Goal: Task Accomplishment & Management: Manage account settings

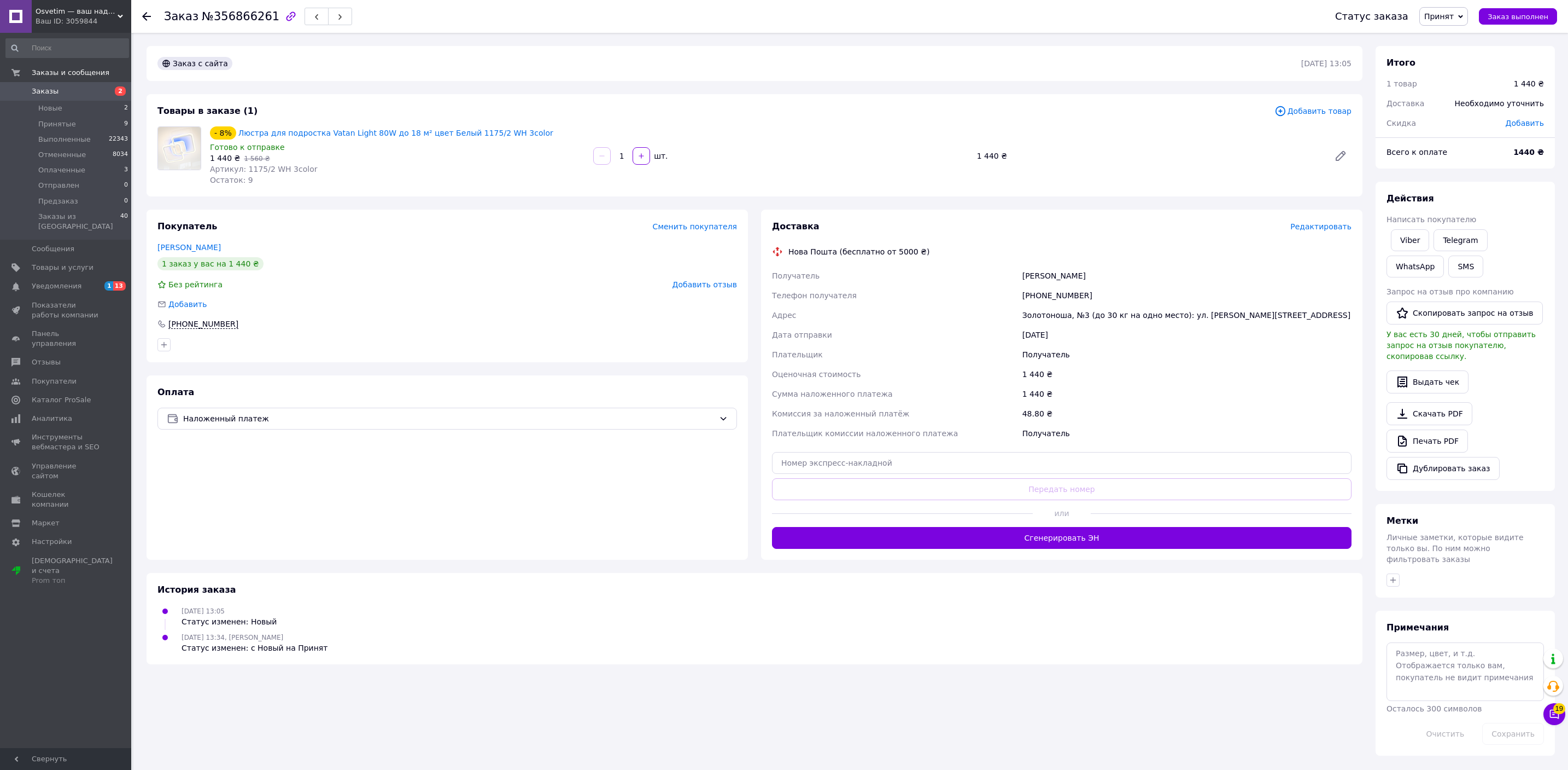
click at [361, 266] on div "1 заказ у вас на 1 440 ₴" at bounding box center [447, 263] width 580 height 13
click at [1324, 110] on span "Добавить товар" at bounding box center [1313, 111] width 77 height 12
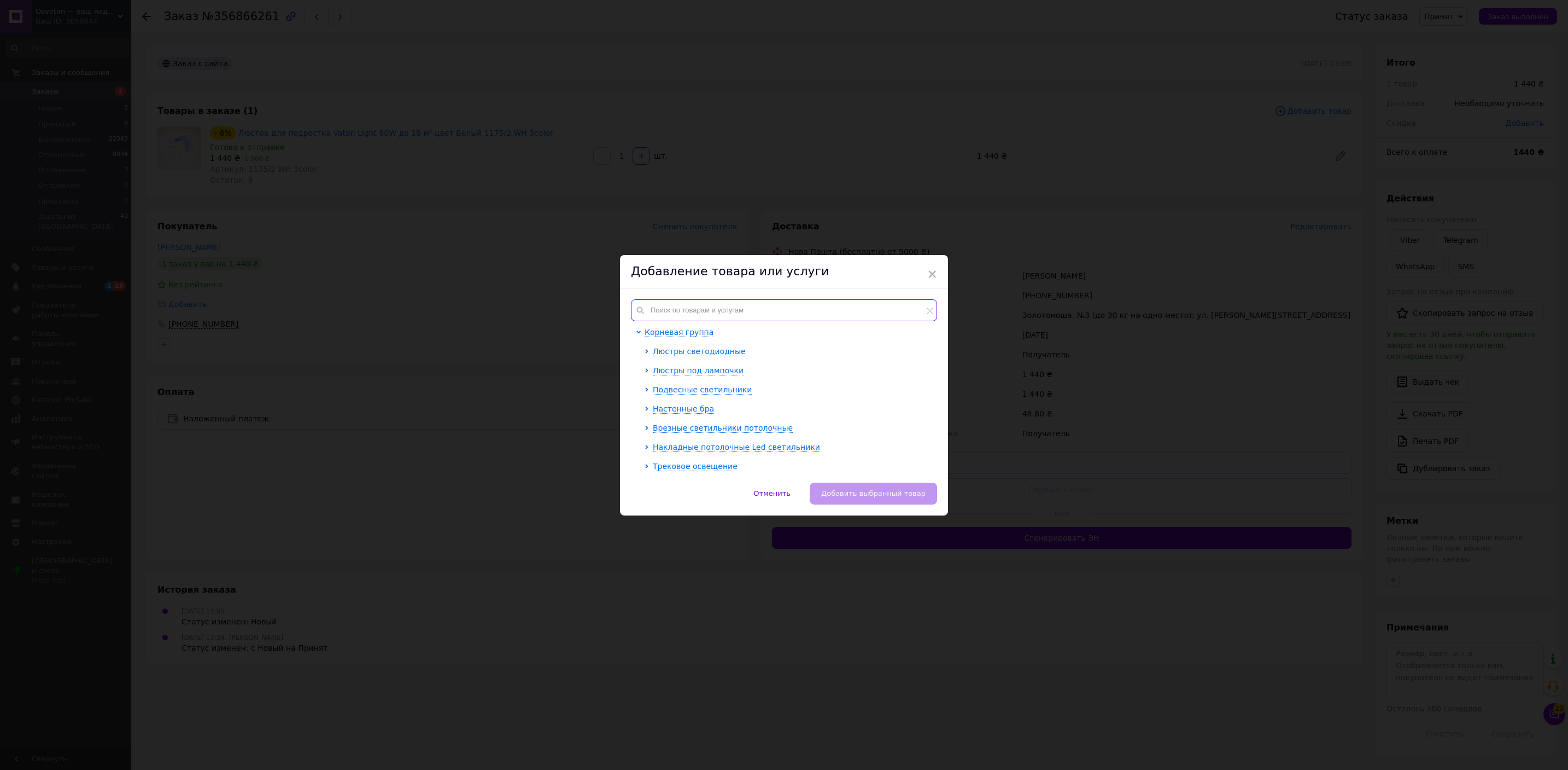
click at [659, 309] on input "text" at bounding box center [784, 311] width 306 height 22
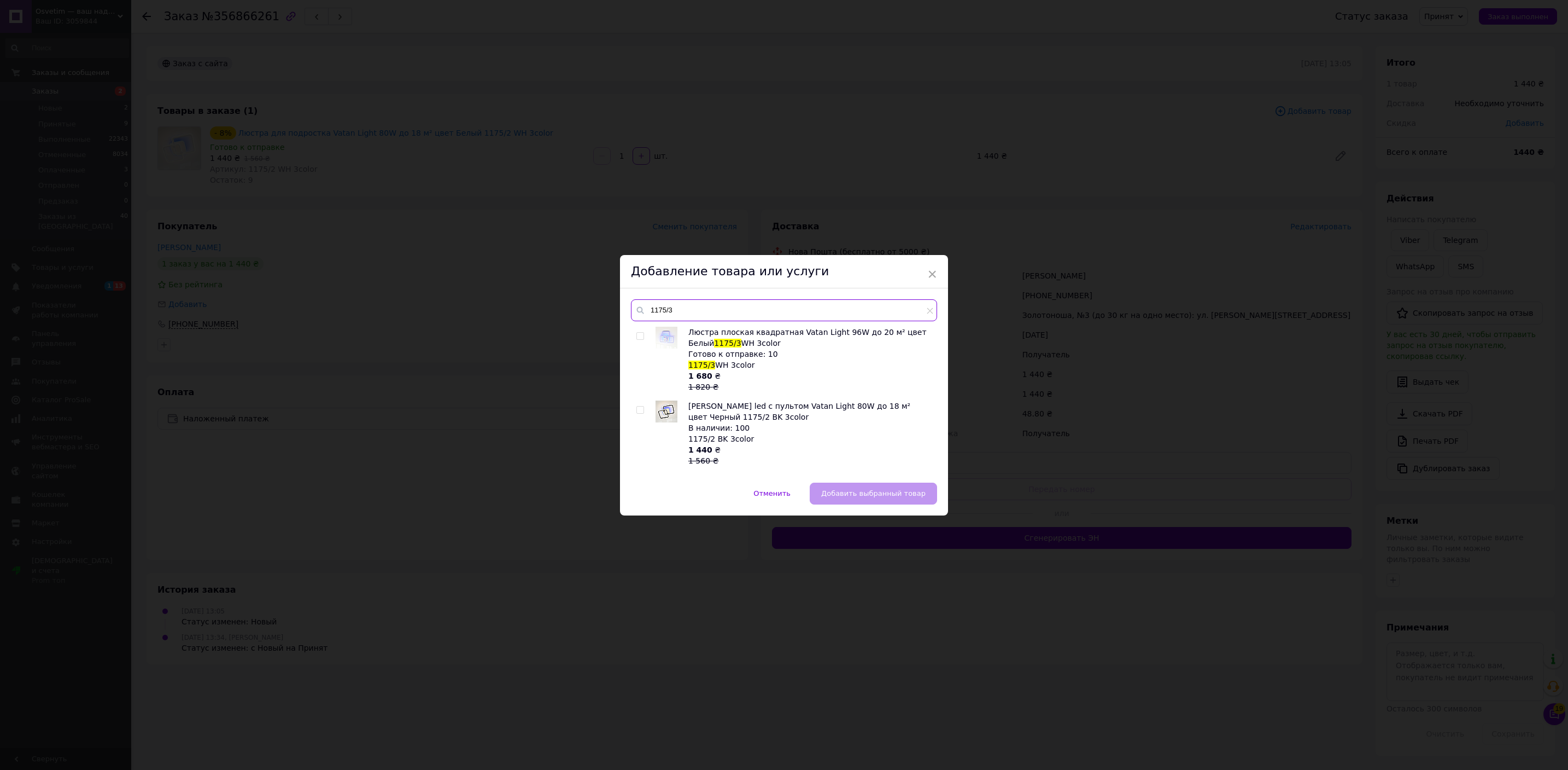
type input "1175/3"
click at [639, 334] on input "checkbox" at bounding box center [639, 336] width 7 height 7
checkbox input "true"
click at [851, 488] on button "Добавить выбранный товар" at bounding box center [873, 493] width 128 height 22
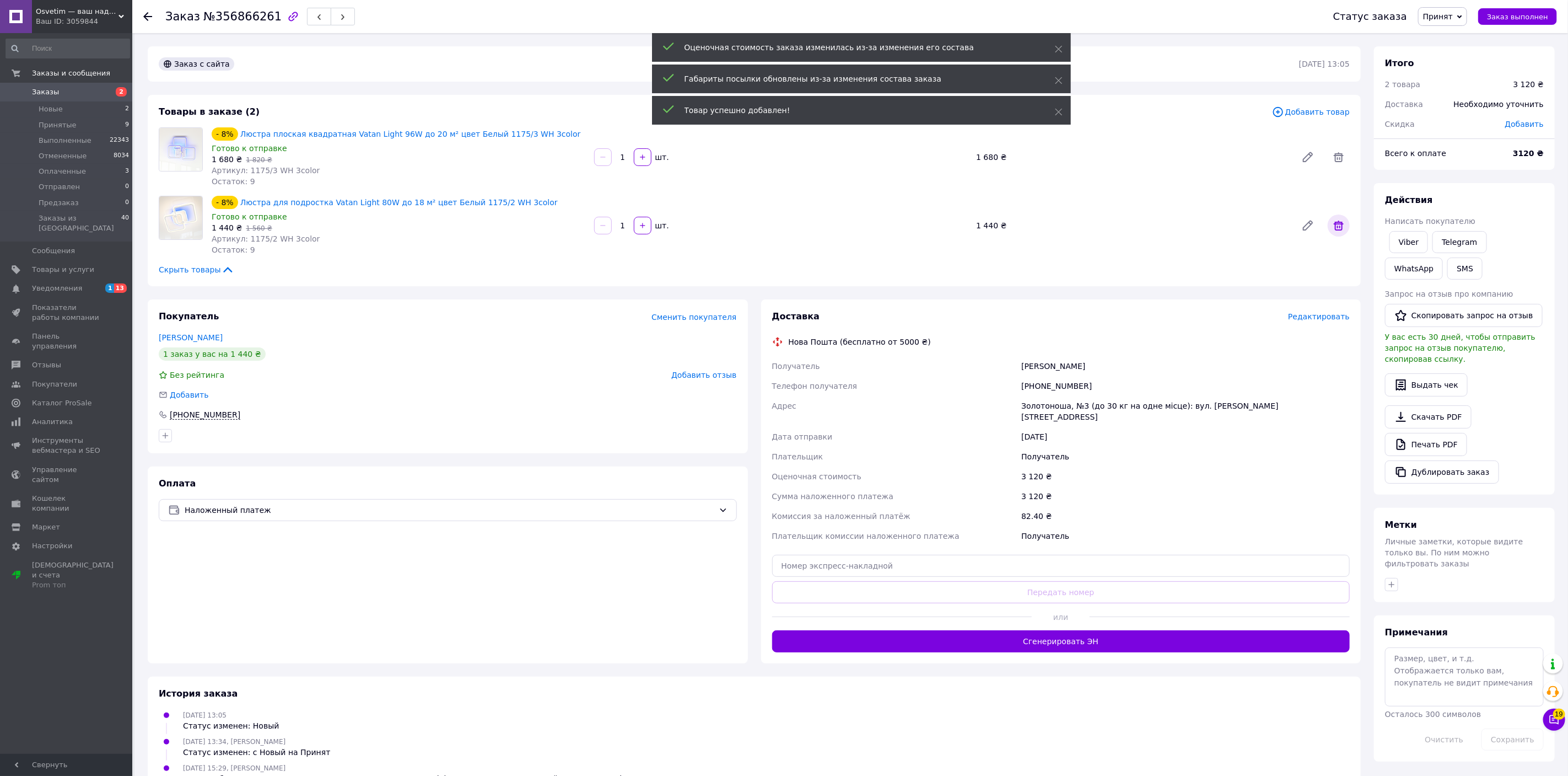
click at [1340, 230] on icon at bounding box center [1339, 225] width 10 height 10
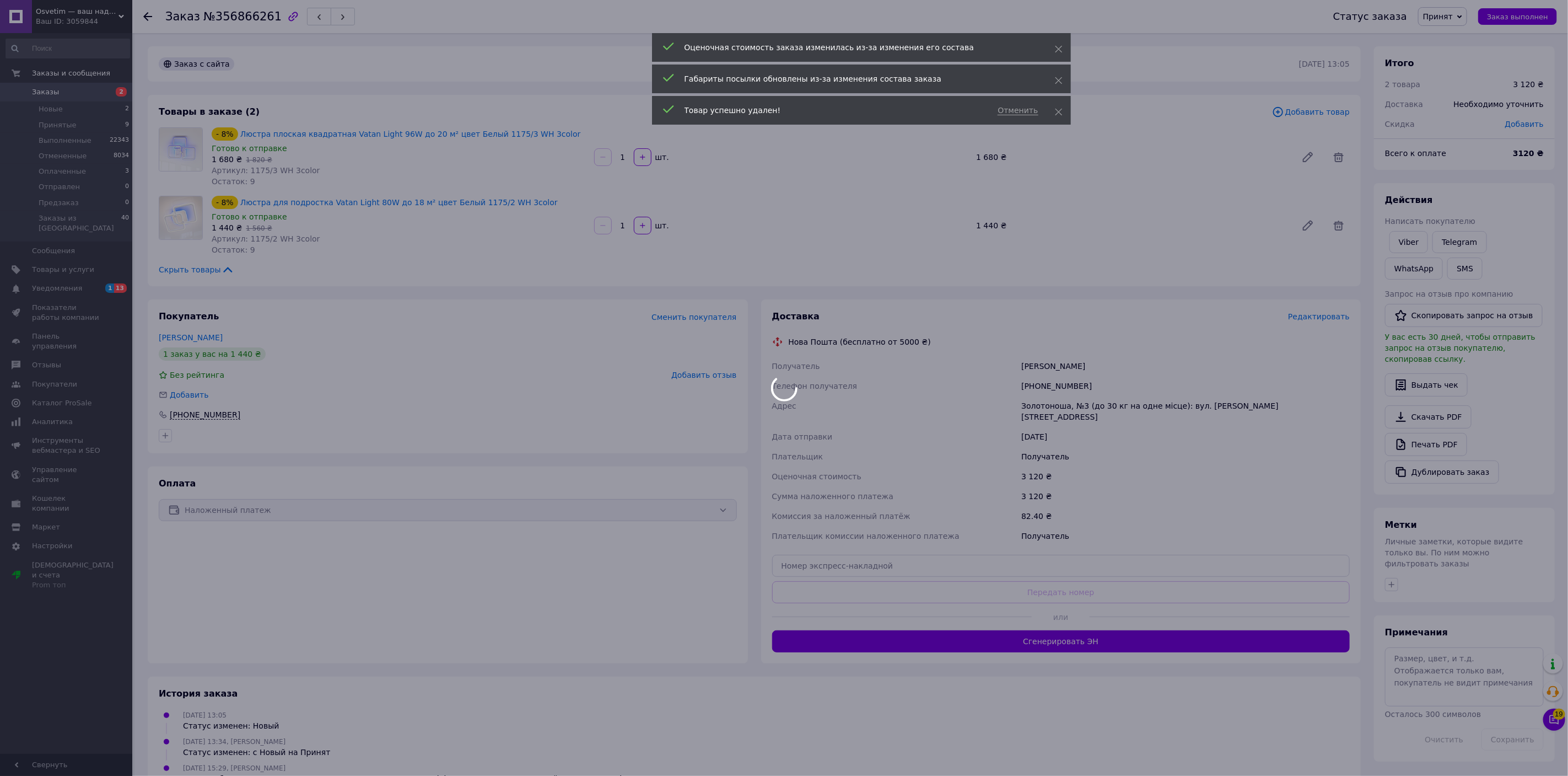
click at [90, 277] on div at bounding box center [784, 388] width 1568 height 776
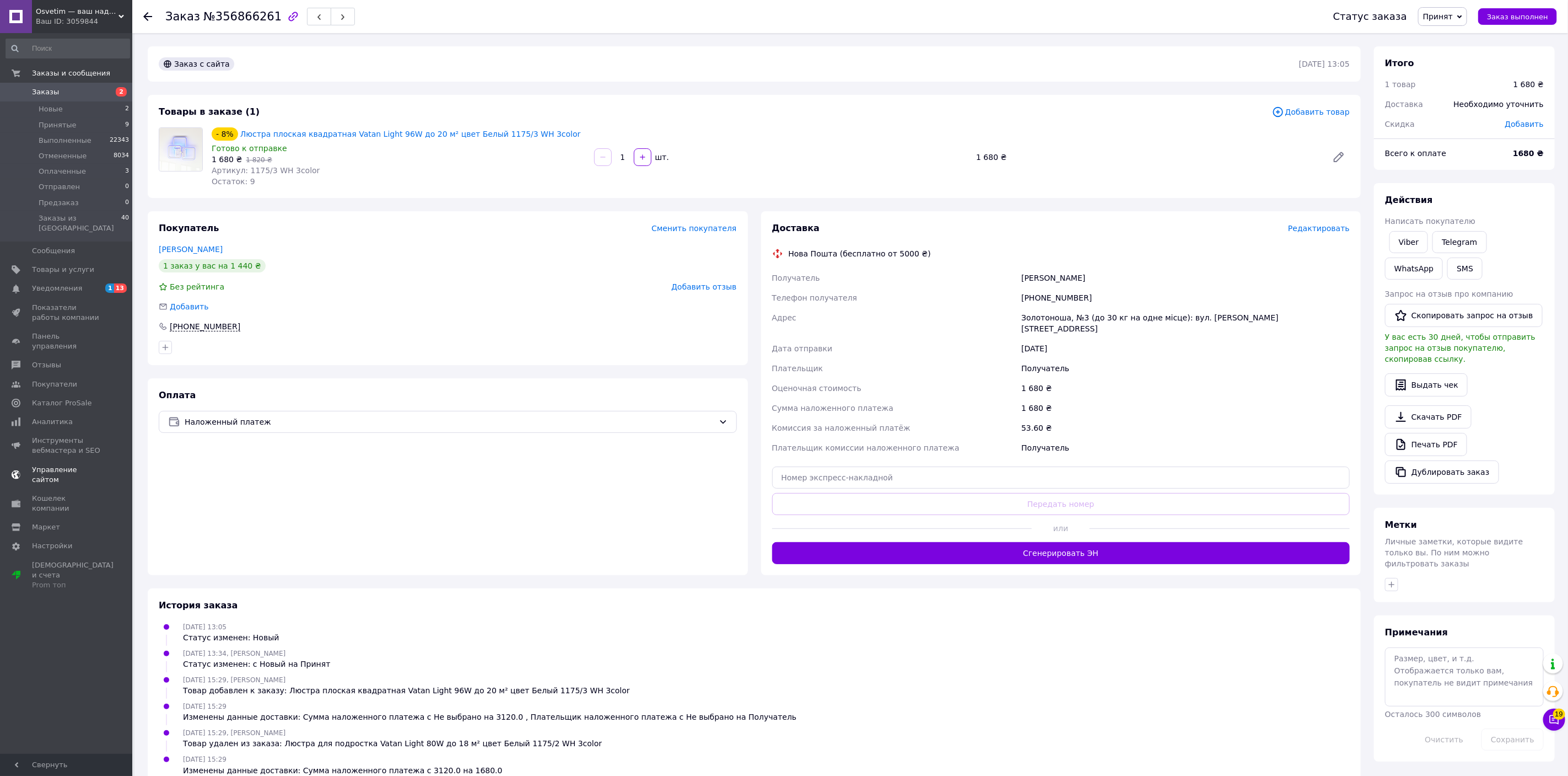
click at [63, 284] on span "Уведомления" at bounding box center [56, 288] width 50 height 10
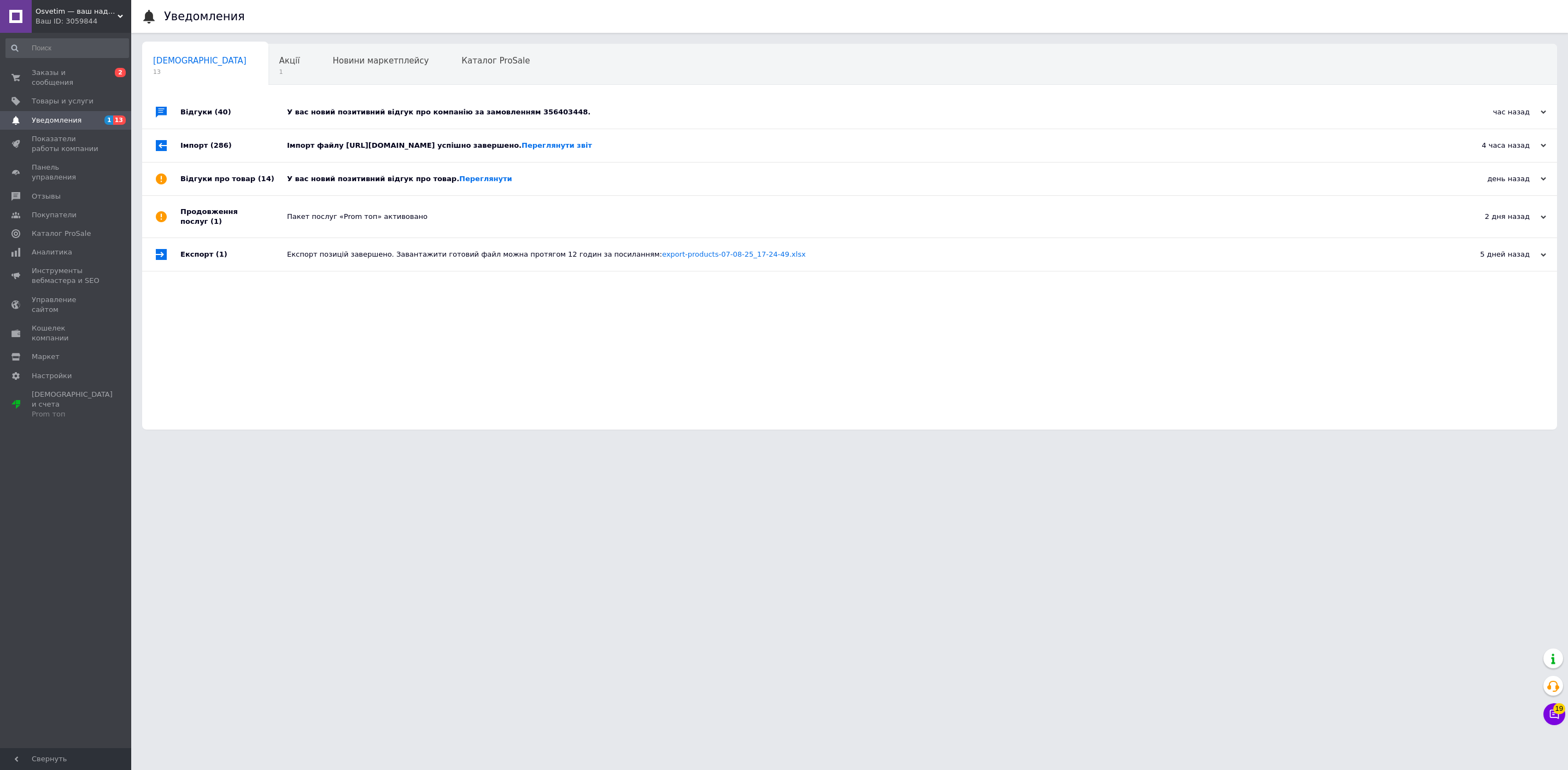
click at [305, 142] on div "Імпорт файлу [URL][DOMAIN_NAME] успішно завершено. Переглянути звіт" at bounding box center [861, 145] width 1150 height 10
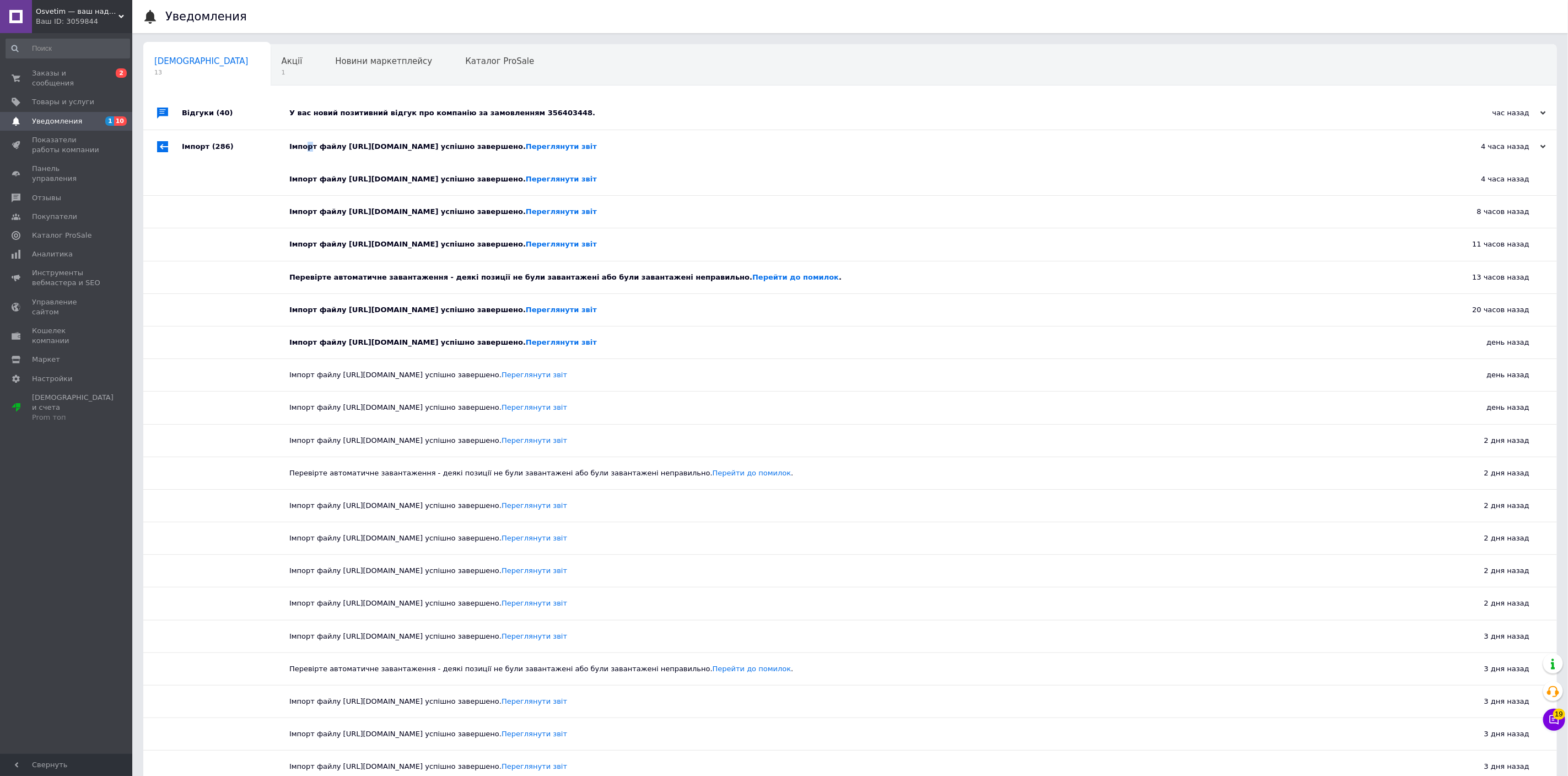
click at [309, 145] on div "Імпорт файлу [URL][DOMAIN_NAME] успішно завершено. Переглянути звіт" at bounding box center [862, 146] width 1146 height 10
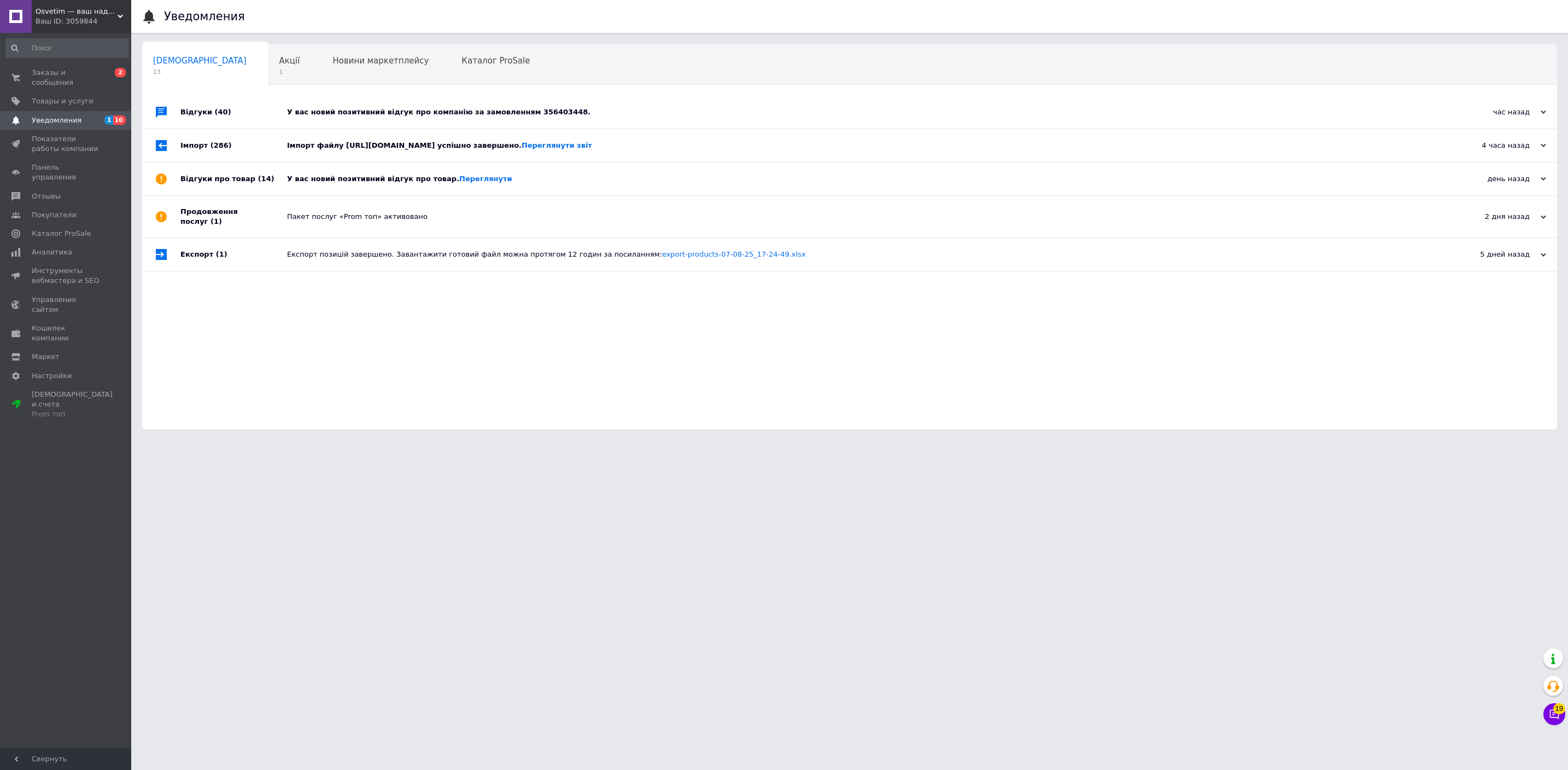
click at [303, 175] on div "У вас новий позитивний відгук про товар. [GEOGRAPHIC_DATA]" at bounding box center [861, 179] width 1150 height 10
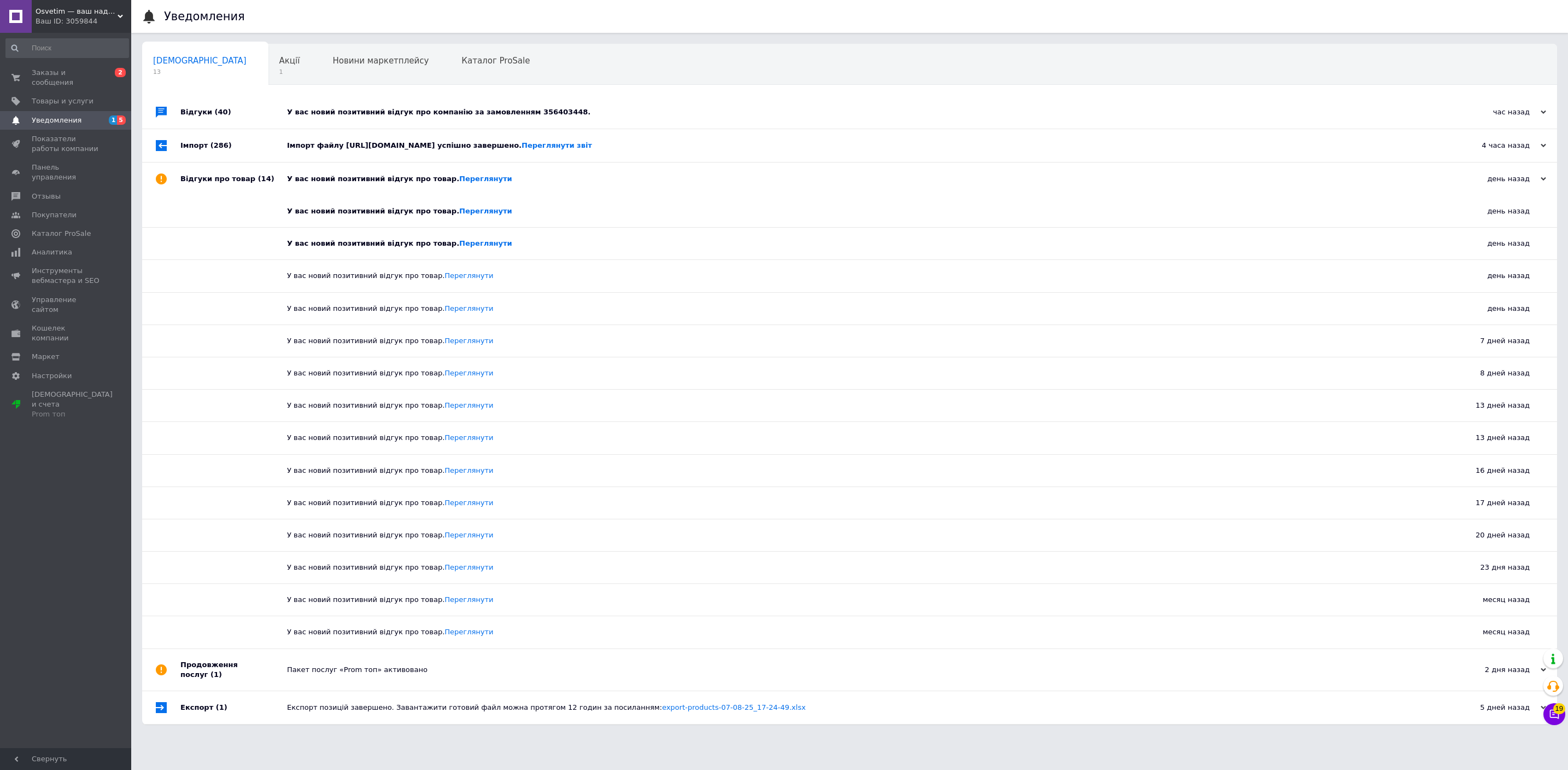
click at [306, 178] on div "У вас новий позитивний відгук про товар. [GEOGRAPHIC_DATA]" at bounding box center [861, 179] width 1150 height 10
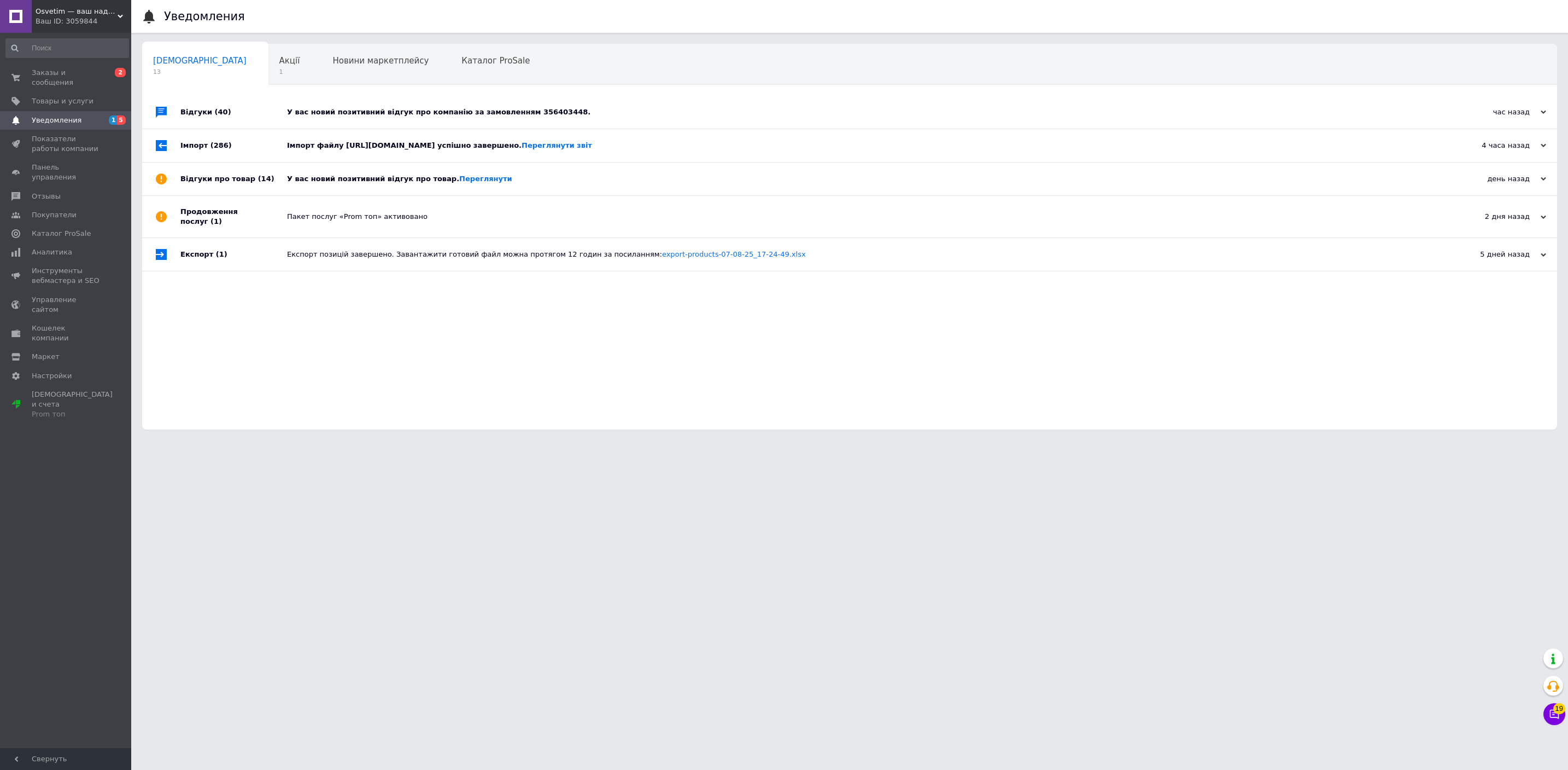
click at [316, 118] on div "У вас новий позитивний відгук про компанію за замовленням 356403448." at bounding box center [861, 112] width 1150 height 33
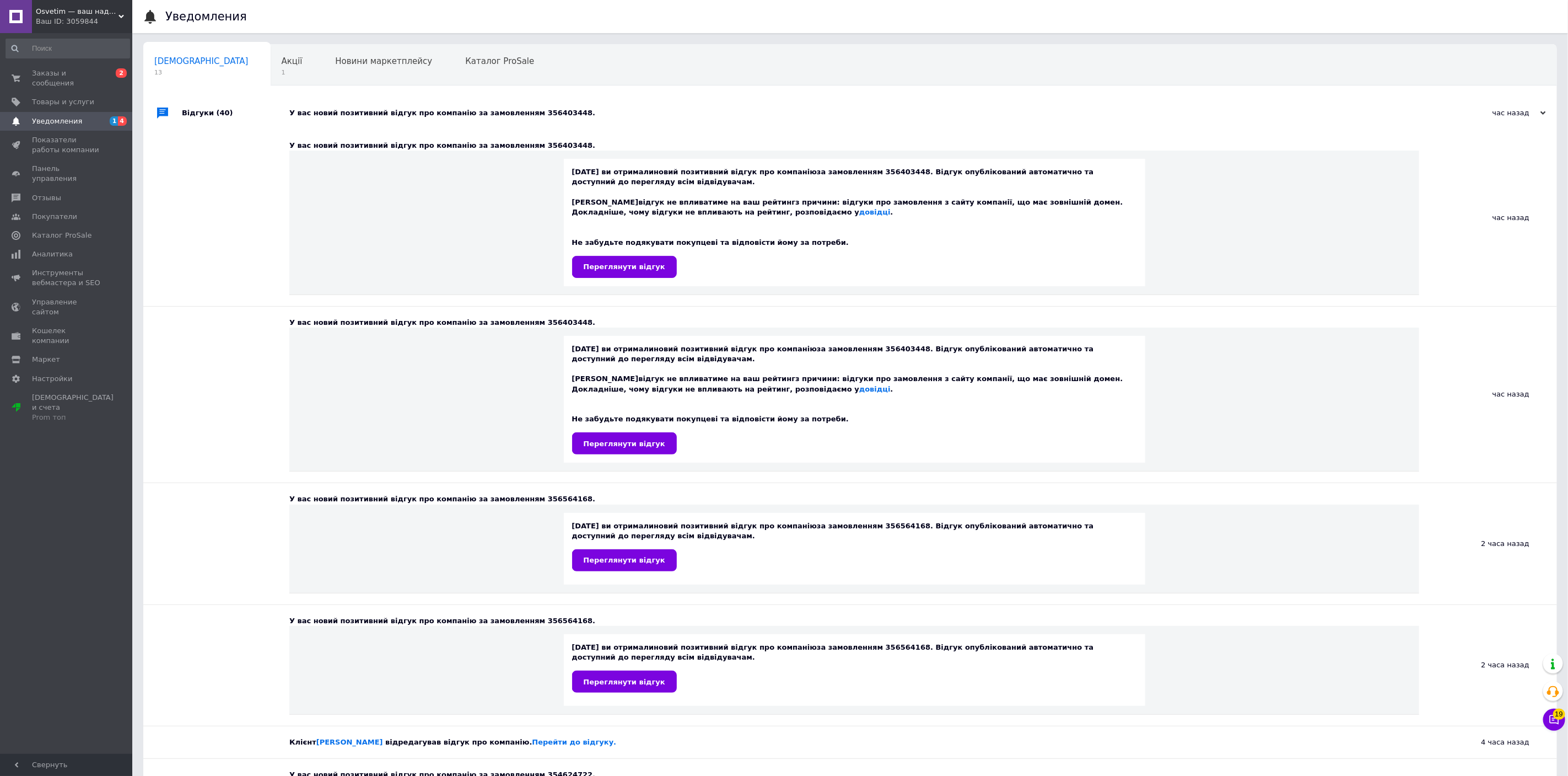
click at [316, 118] on div "У вас новий позитивний відгук про компанію за замовленням 356403448." at bounding box center [862, 113] width 1146 height 10
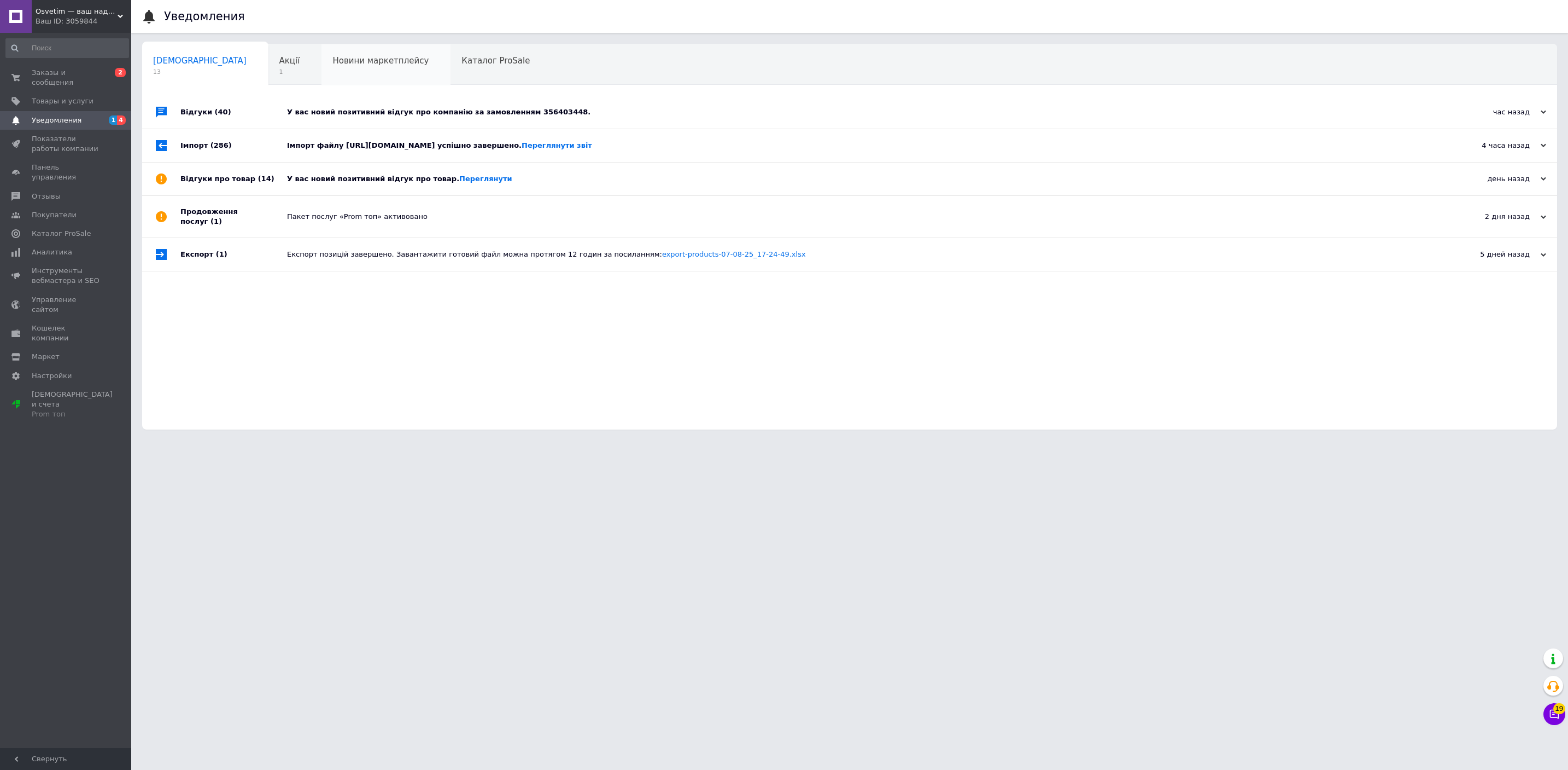
click at [332, 66] on span "Новини маркетплейсу" at bounding box center [380, 60] width 96 height 10
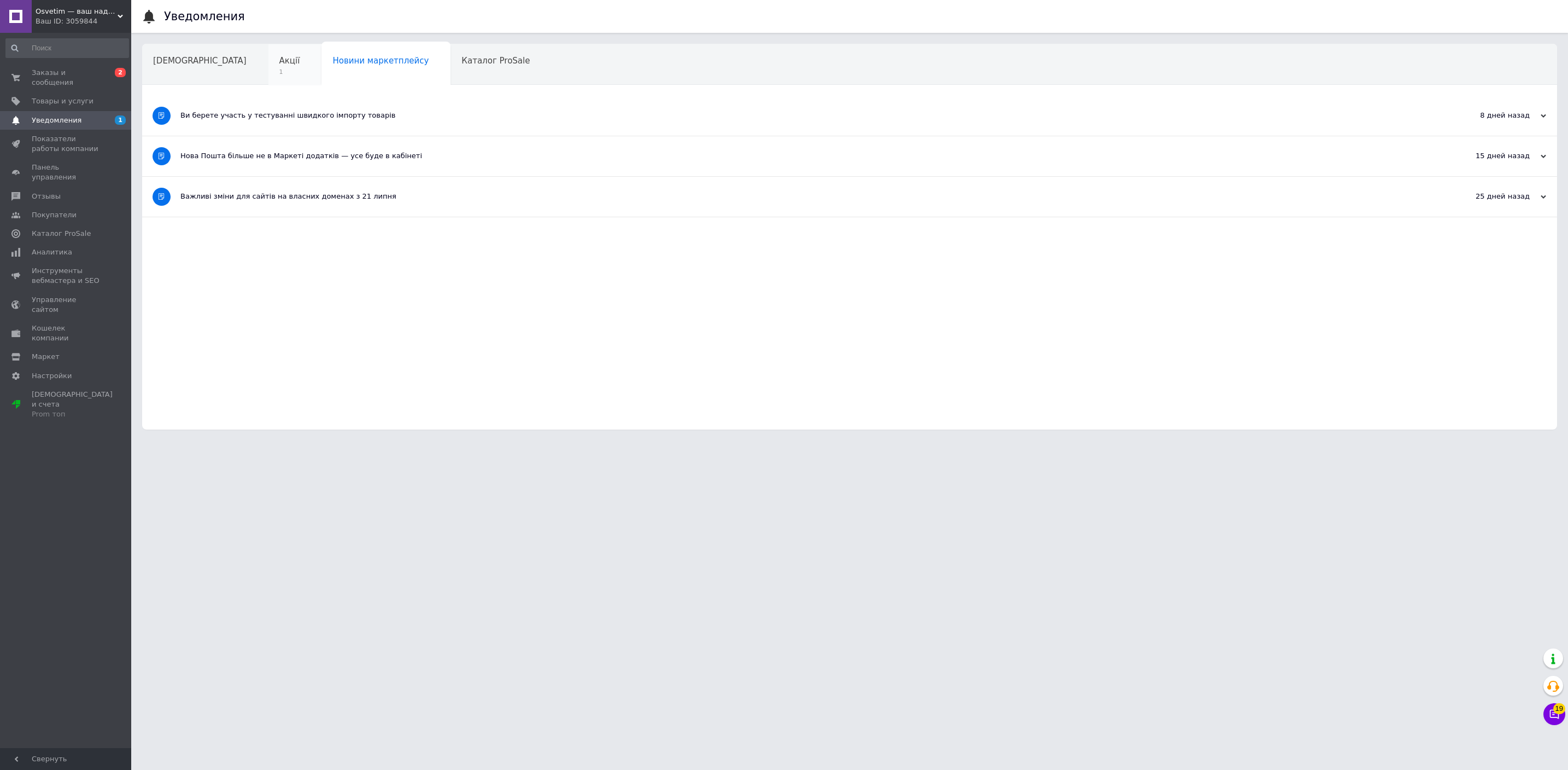
click at [280, 69] on span "1" at bounding box center [290, 72] width 21 height 8
click at [295, 133] on div "Отримайте більше замовлень" at bounding box center [808, 115] width 1256 height 40
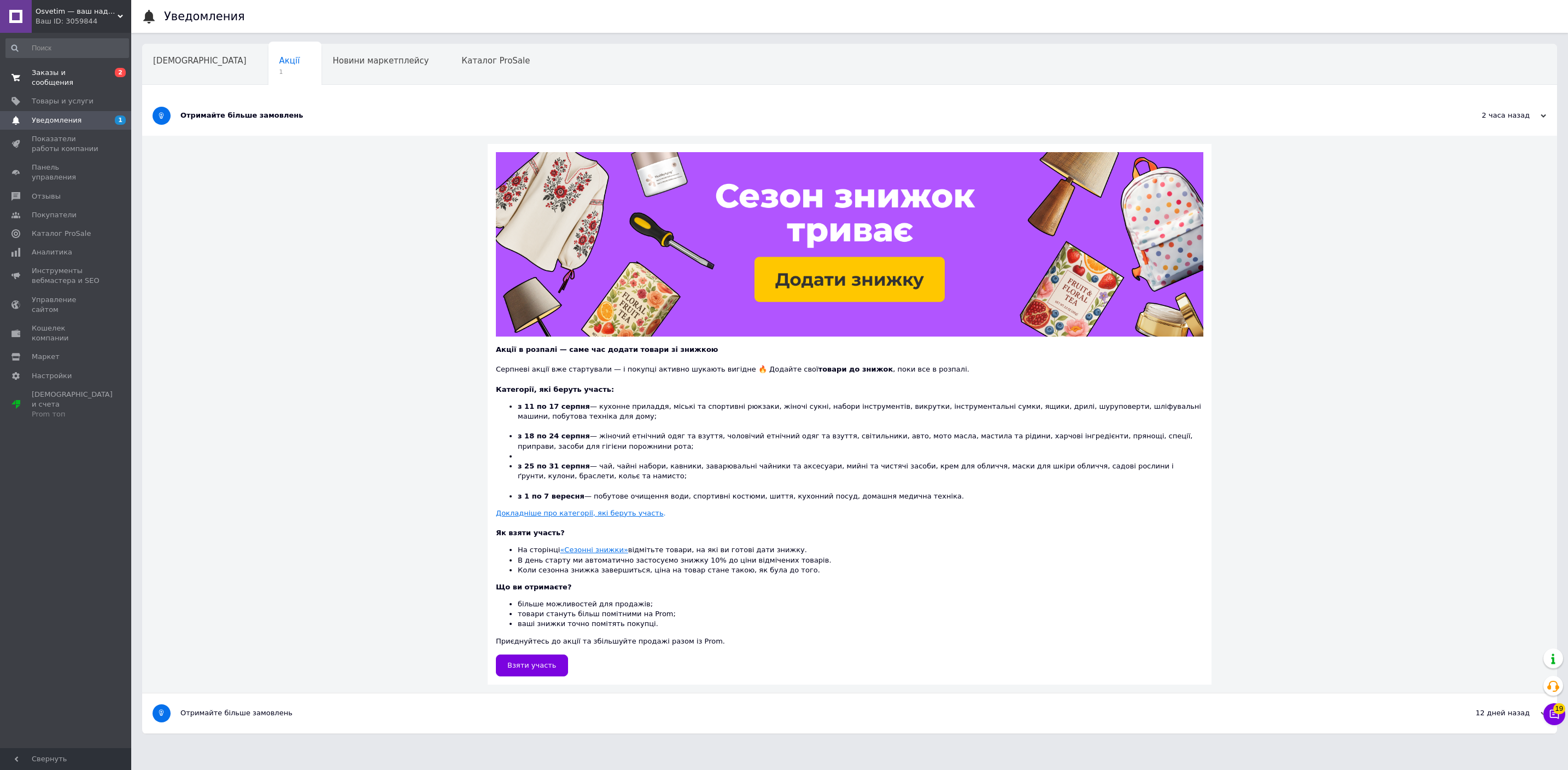
click at [63, 74] on span "Заказы и сообщения" at bounding box center [66, 78] width 70 height 20
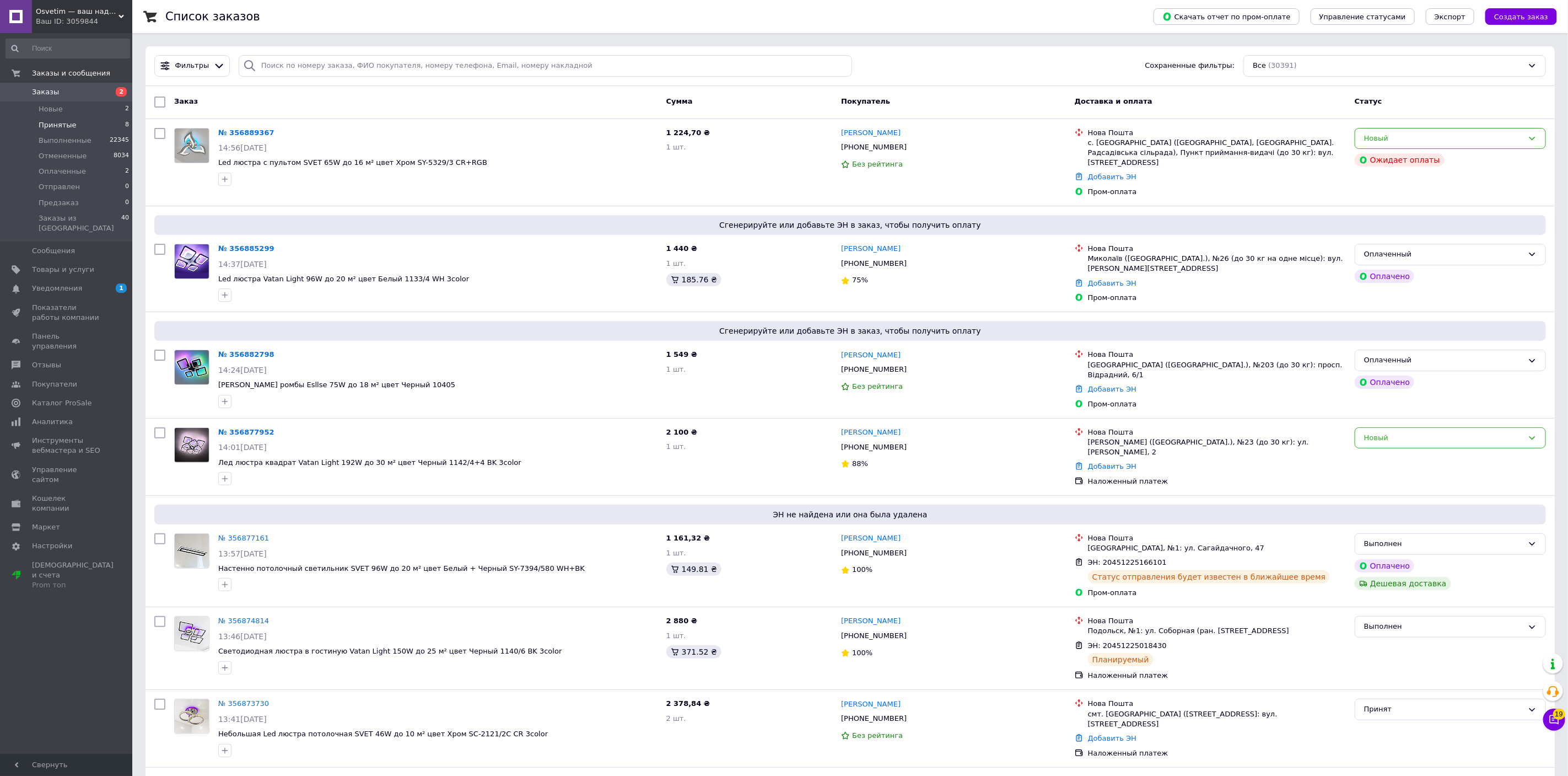
click at [58, 126] on span "Принятые" at bounding box center [58, 125] width 38 height 10
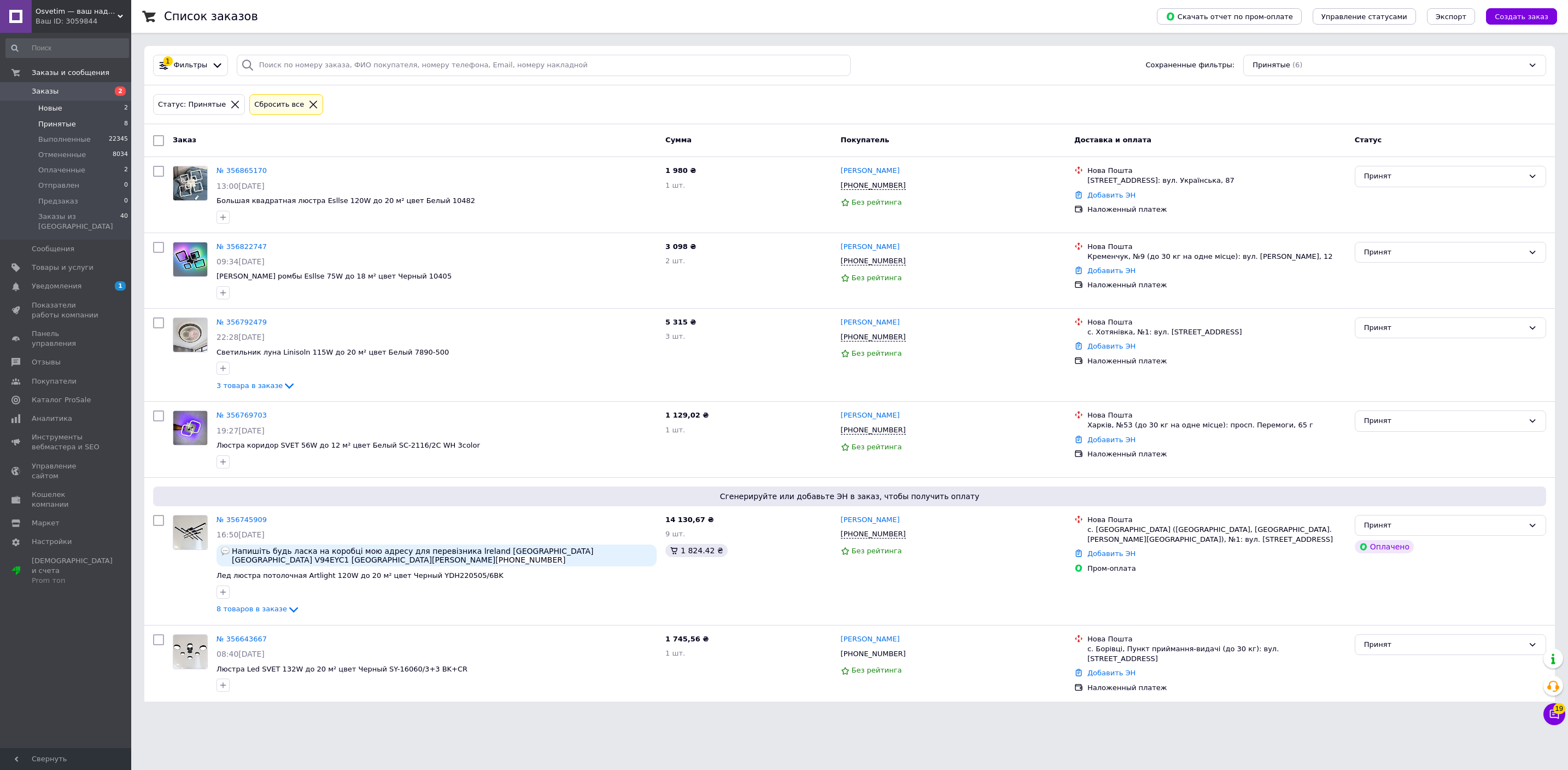
click at [60, 109] on li "Новые 2" at bounding box center [67, 108] width 135 height 16
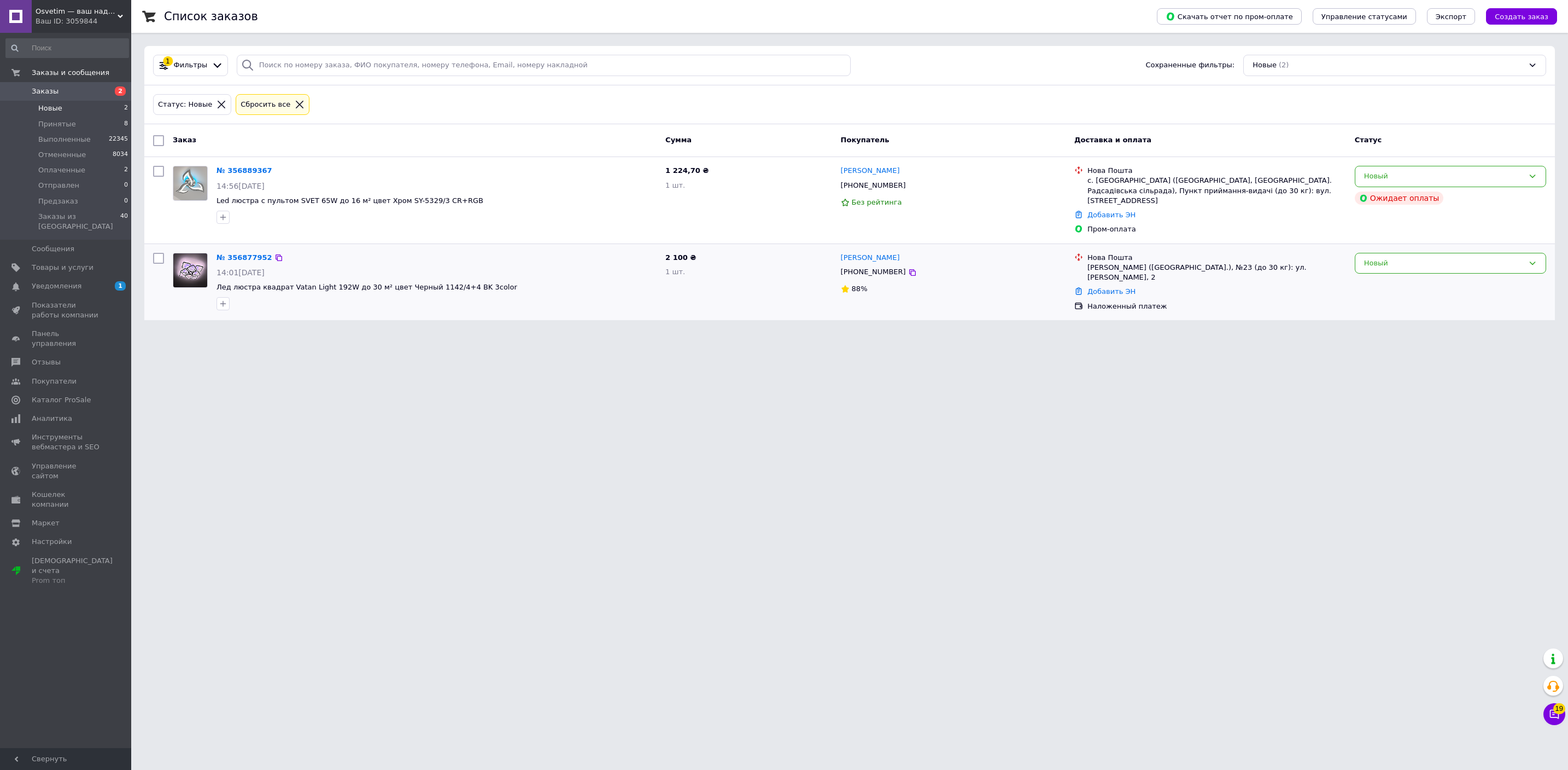
click at [258, 254] on div "№ 356877952" at bounding box center [244, 258] width 58 height 13
click at [258, 268] on span "14:01[DATE]" at bounding box center [240, 272] width 48 height 9
click at [248, 253] on link "№ 356877952" at bounding box center [244, 257] width 56 height 8
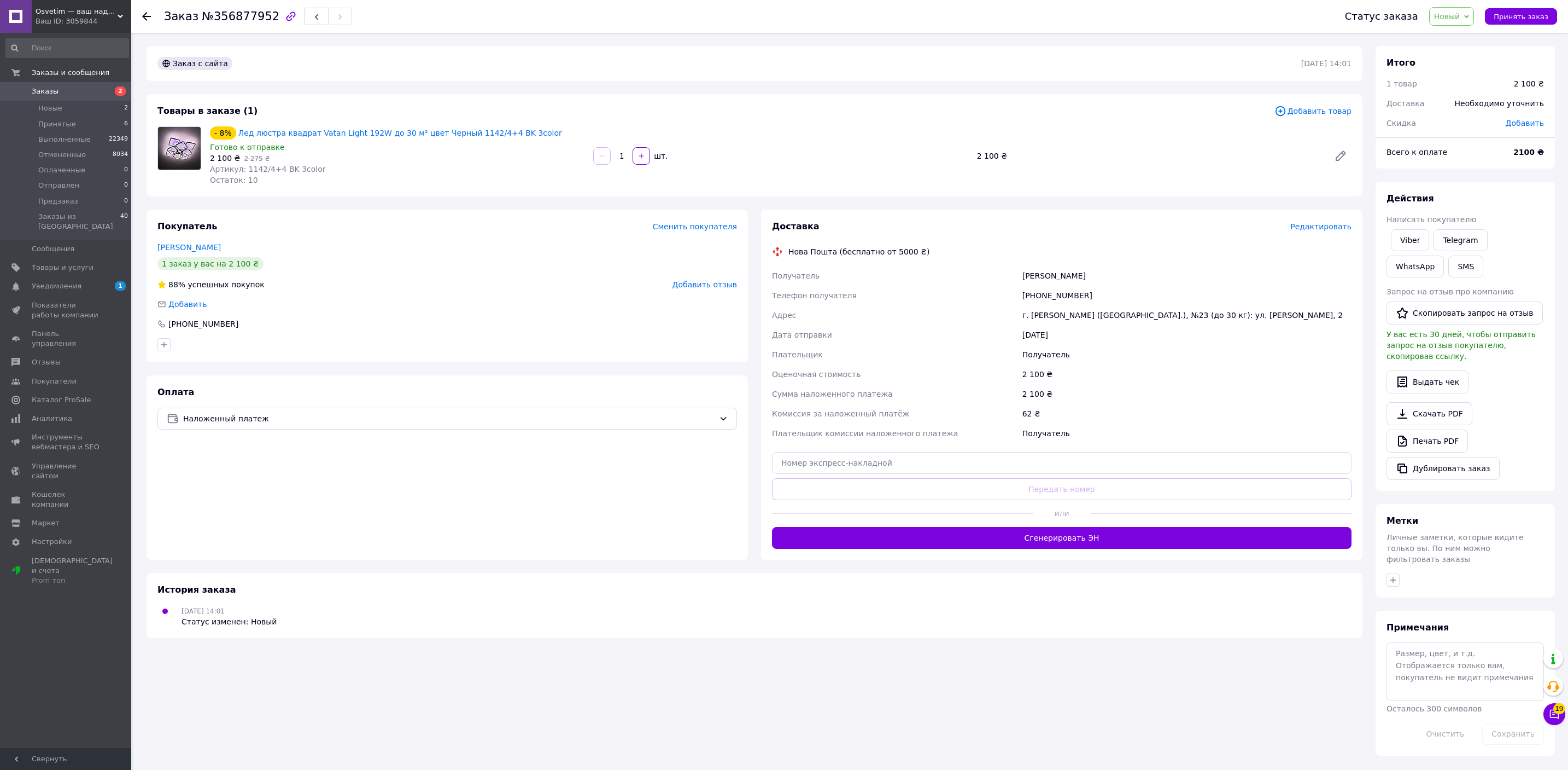
click at [82, 87] on span "Заказы" at bounding box center [66, 91] width 70 height 10
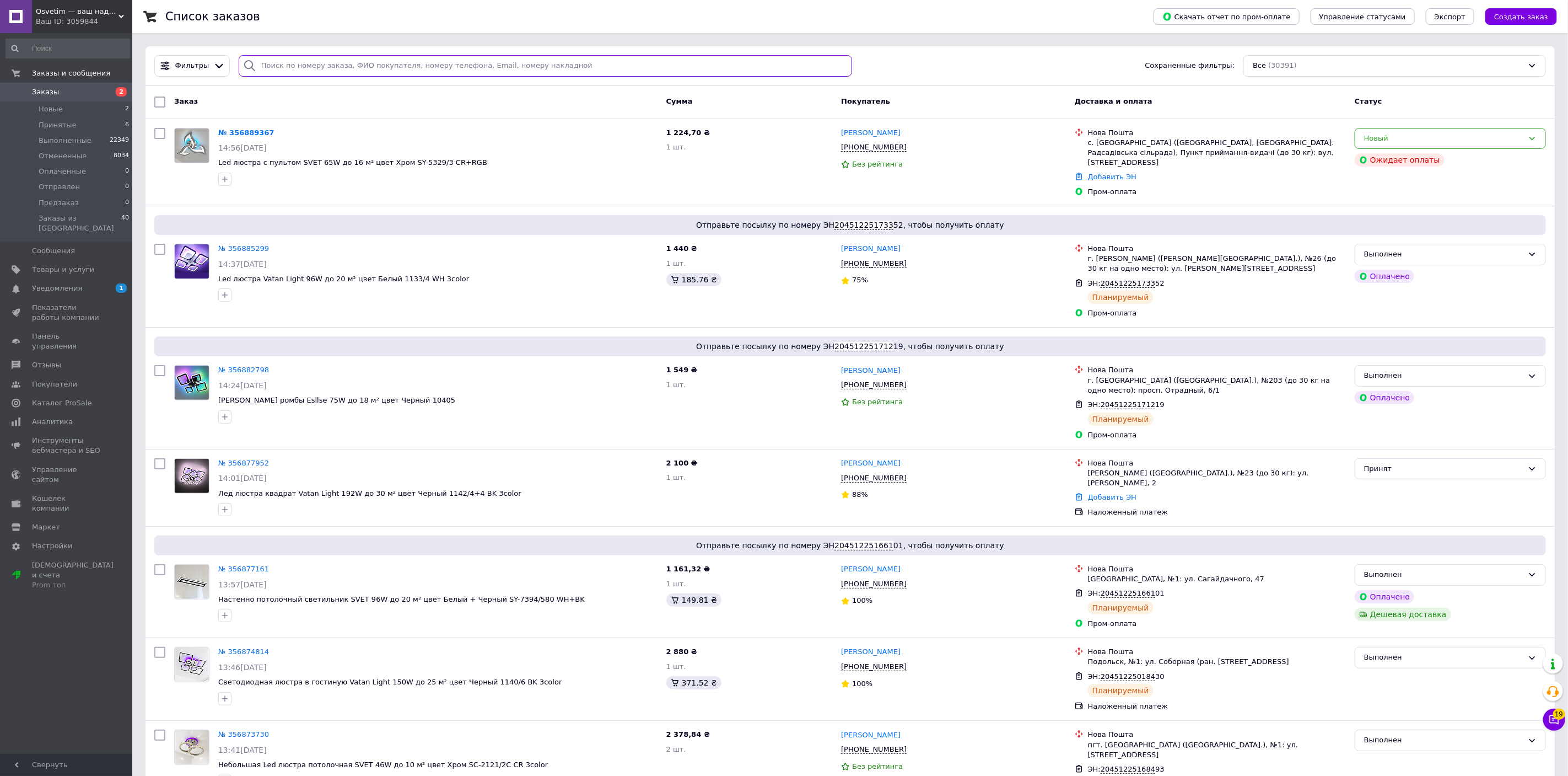
paste input "0966324579"
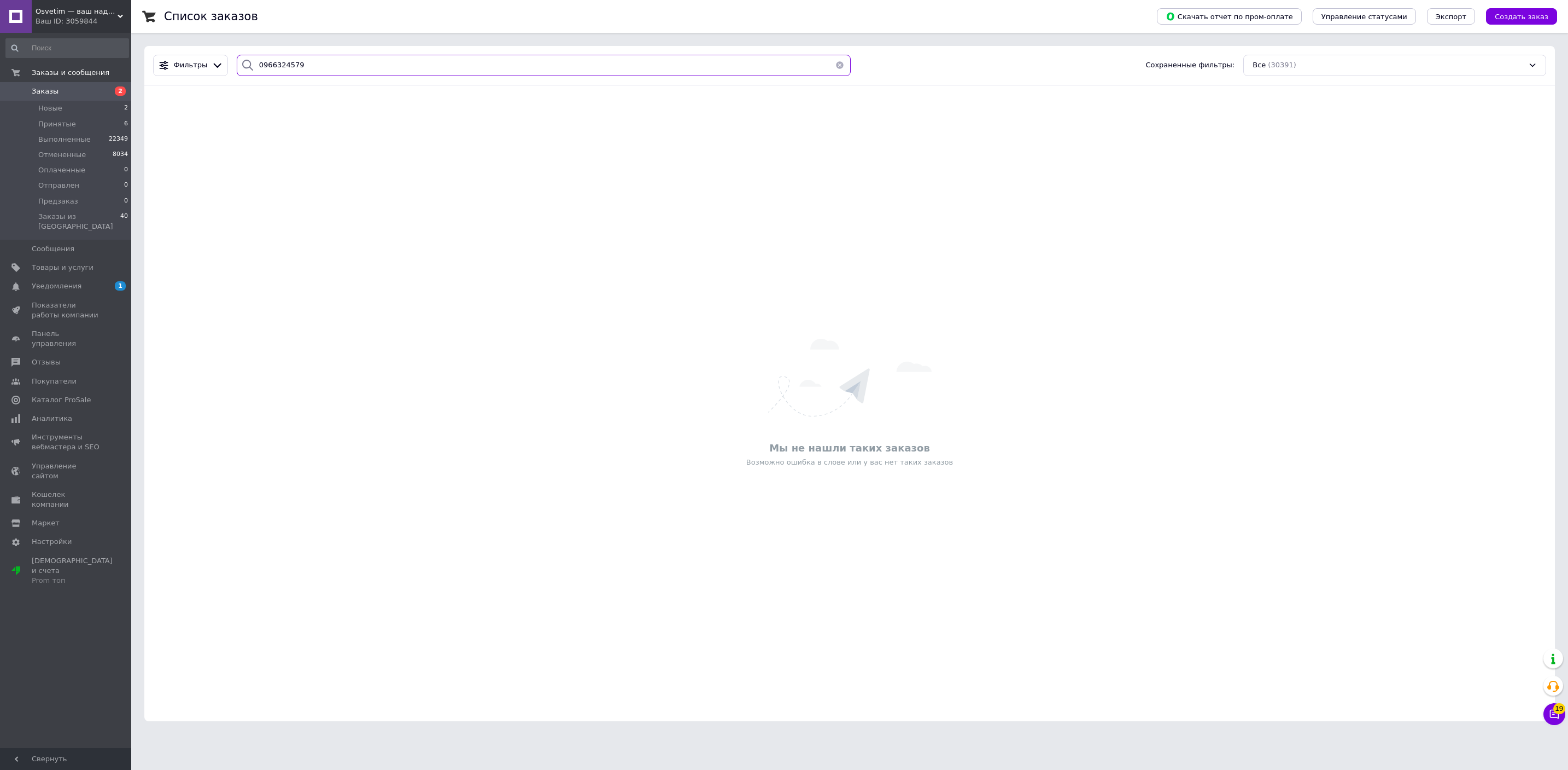
type input "0966324579"
click at [59, 88] on span "Заказы" at bounding box center [66, 91] width 70 height 10
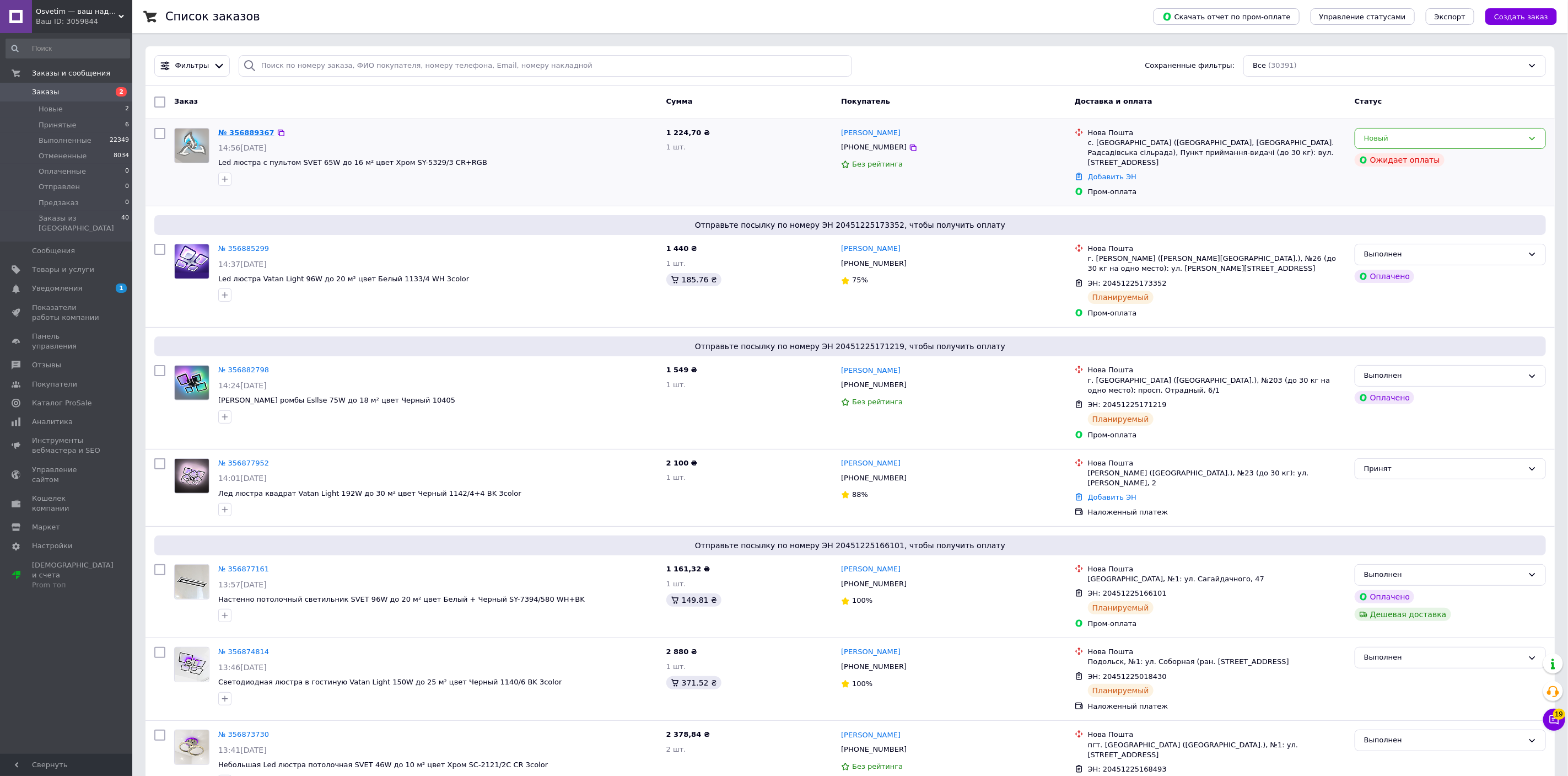
click at [239, 134] on link "№ 356889367" at bounding box center [246, 133] width 56 height 8
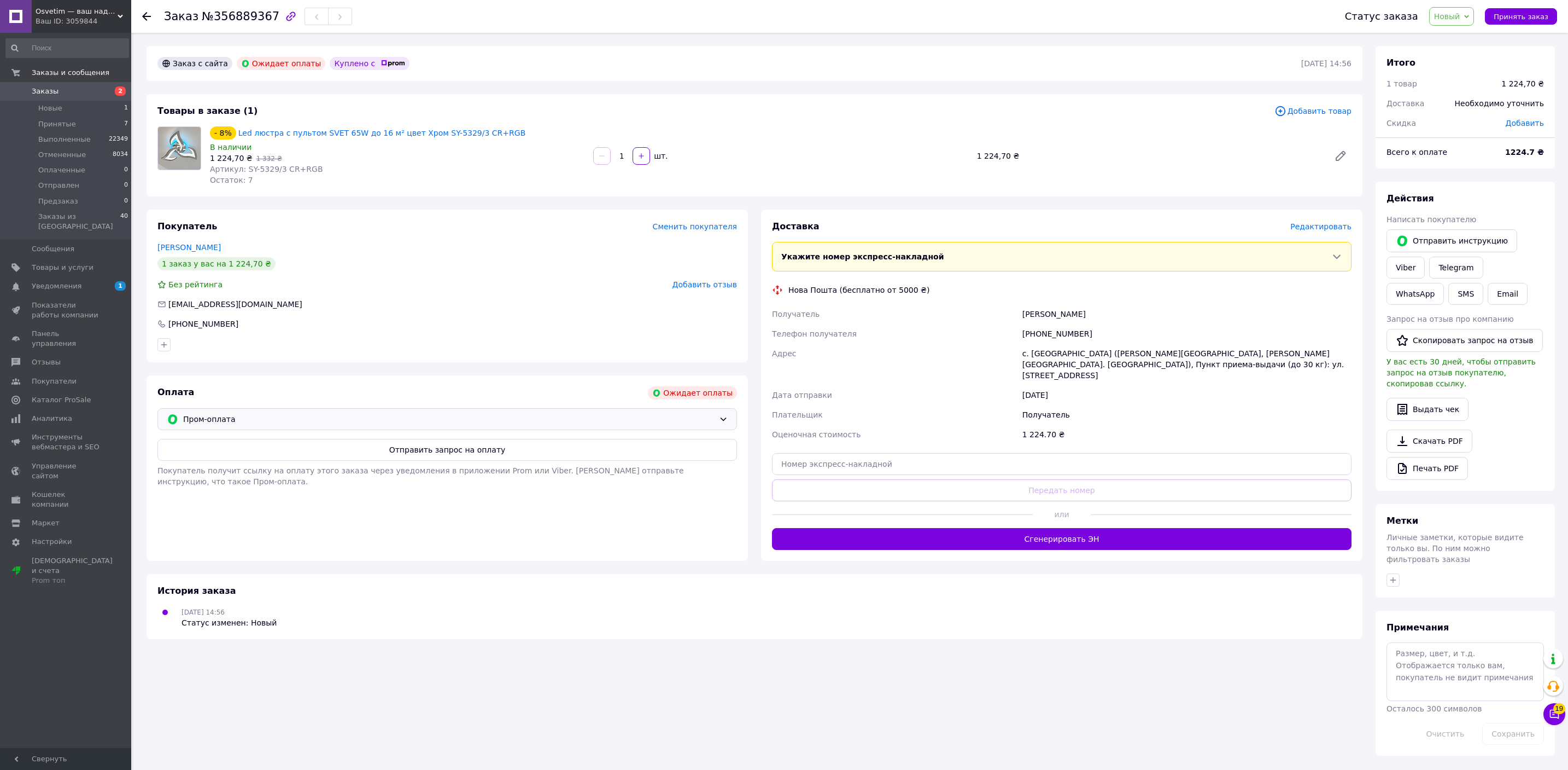
click at [292, 423] on span "Пром-оплата" at bounding box center [449, 419] width 531 height 12
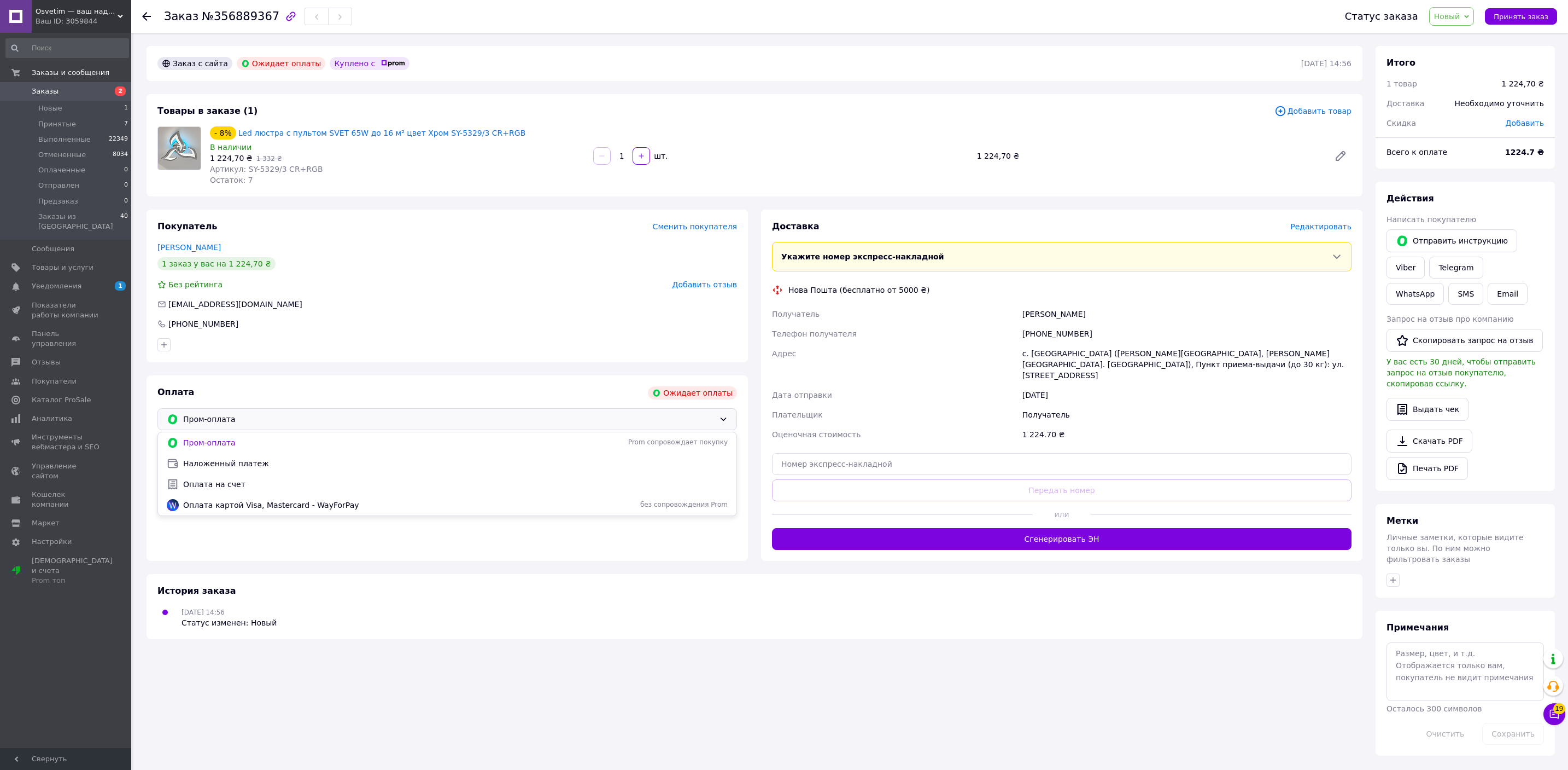
click at [252, 458] on div "Наложенный платеж" at bounding box center [447, 463] width 565 height 12
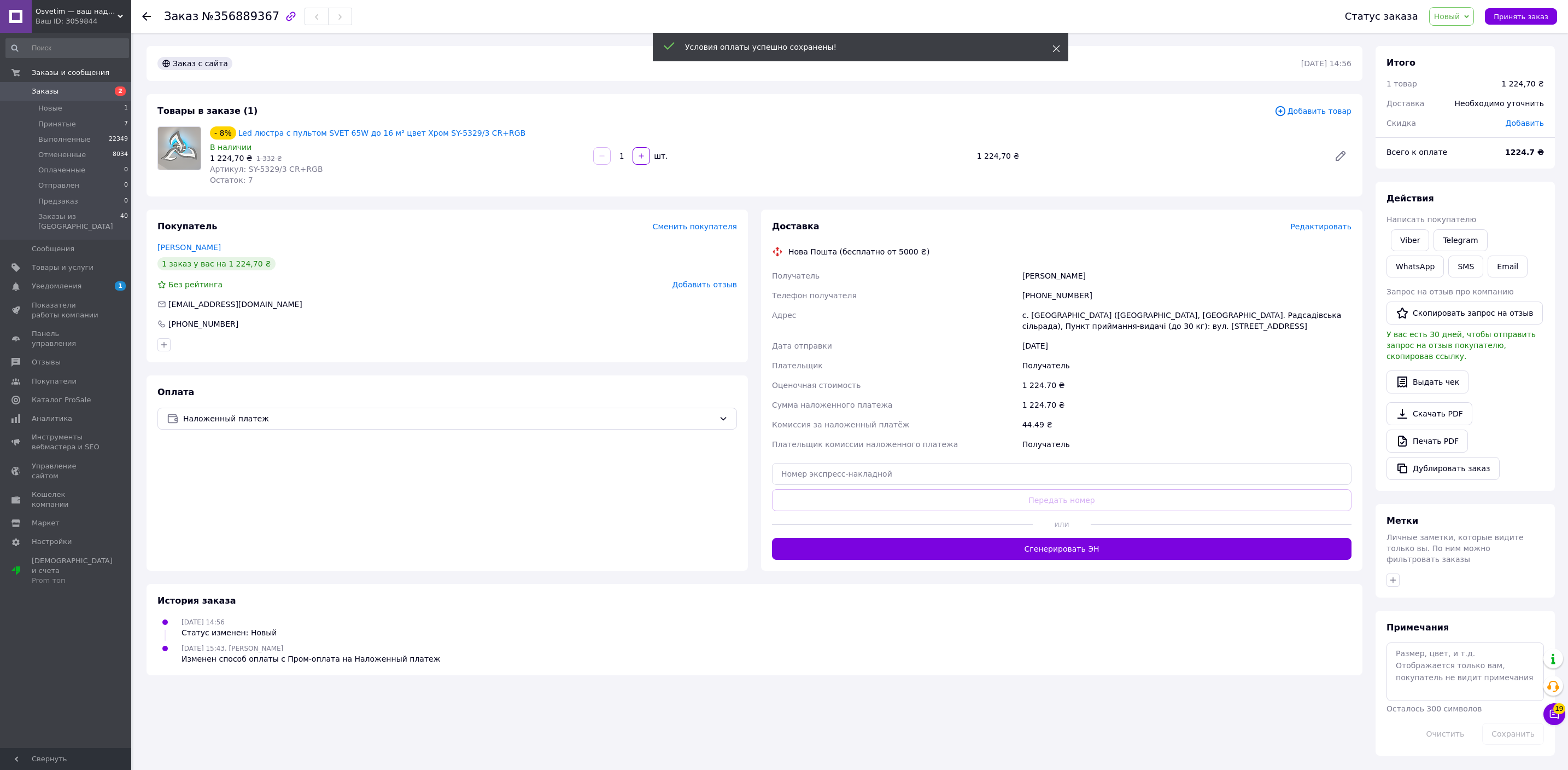
click at [1056, 48] on icon at bounding box center [1056, 49] width 8 height 8
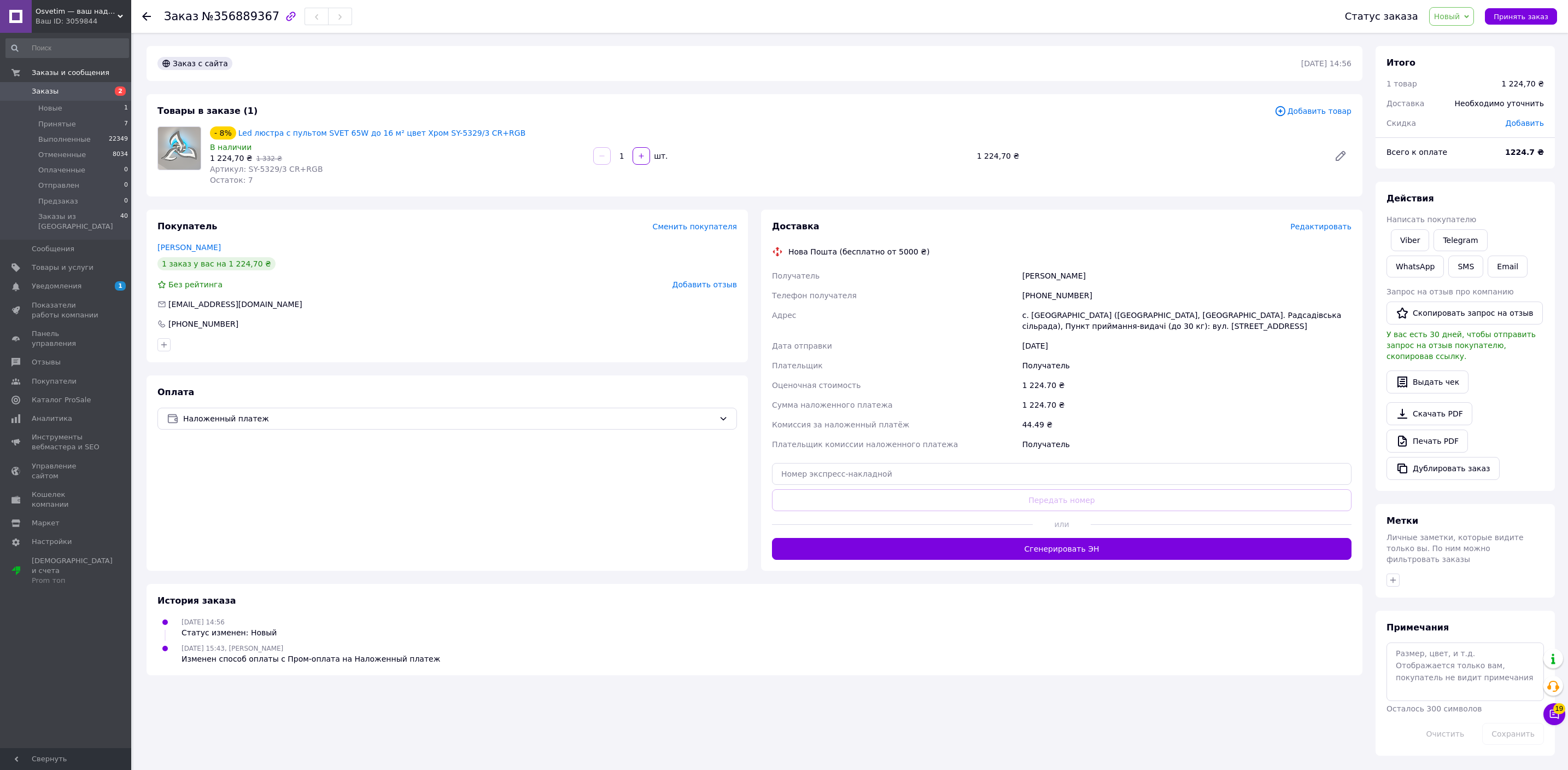
click at [42, 92] on span "Заказы" at bounding box center [45, 91] width 27 height 10
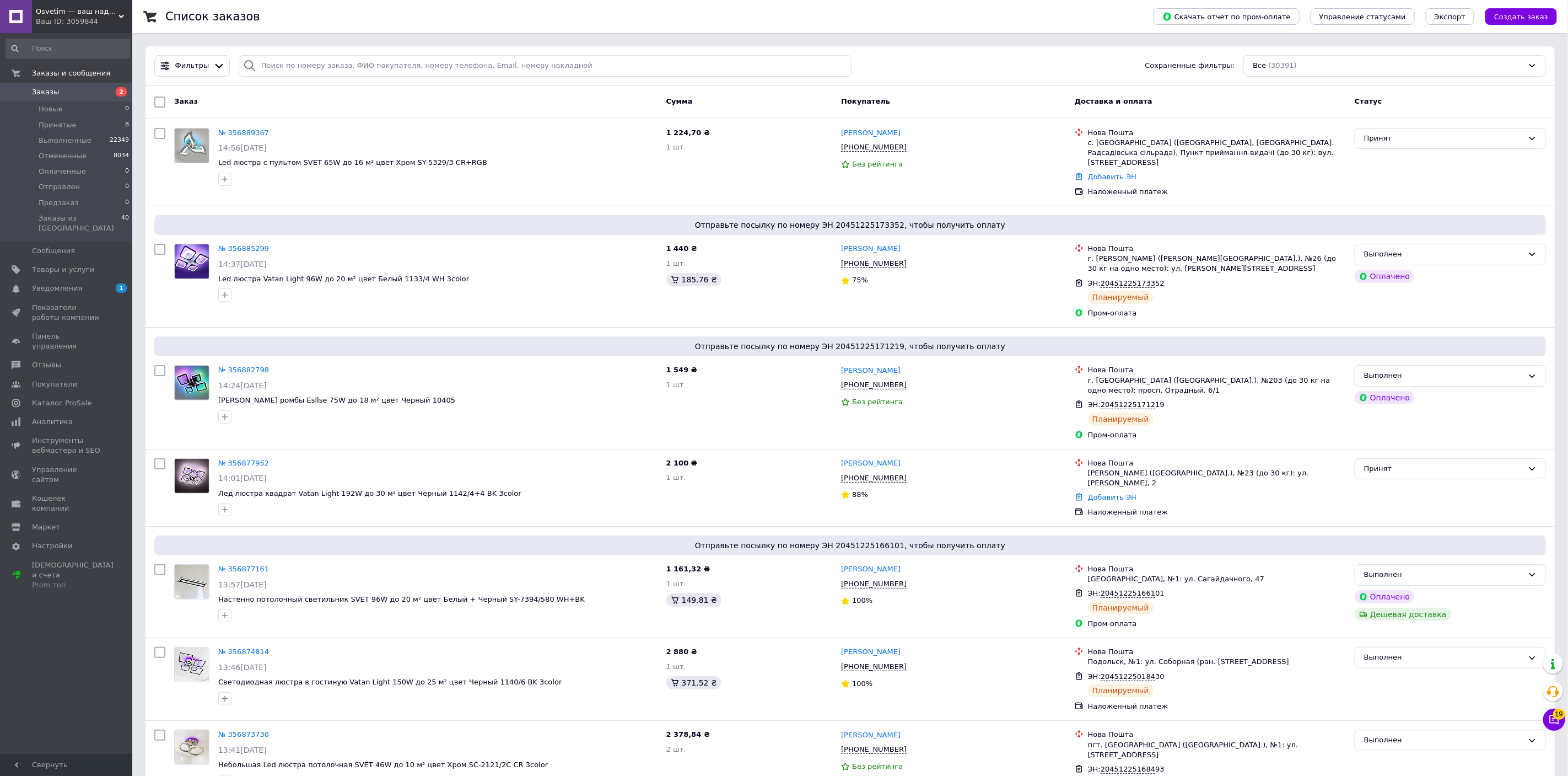
click at [35, 90] on span "Заказы" at bounding box center [45, 92] width 27 height 10
click at [70, 128] on span "Принятые" at bounding box center [58, 125] width 38 height 10
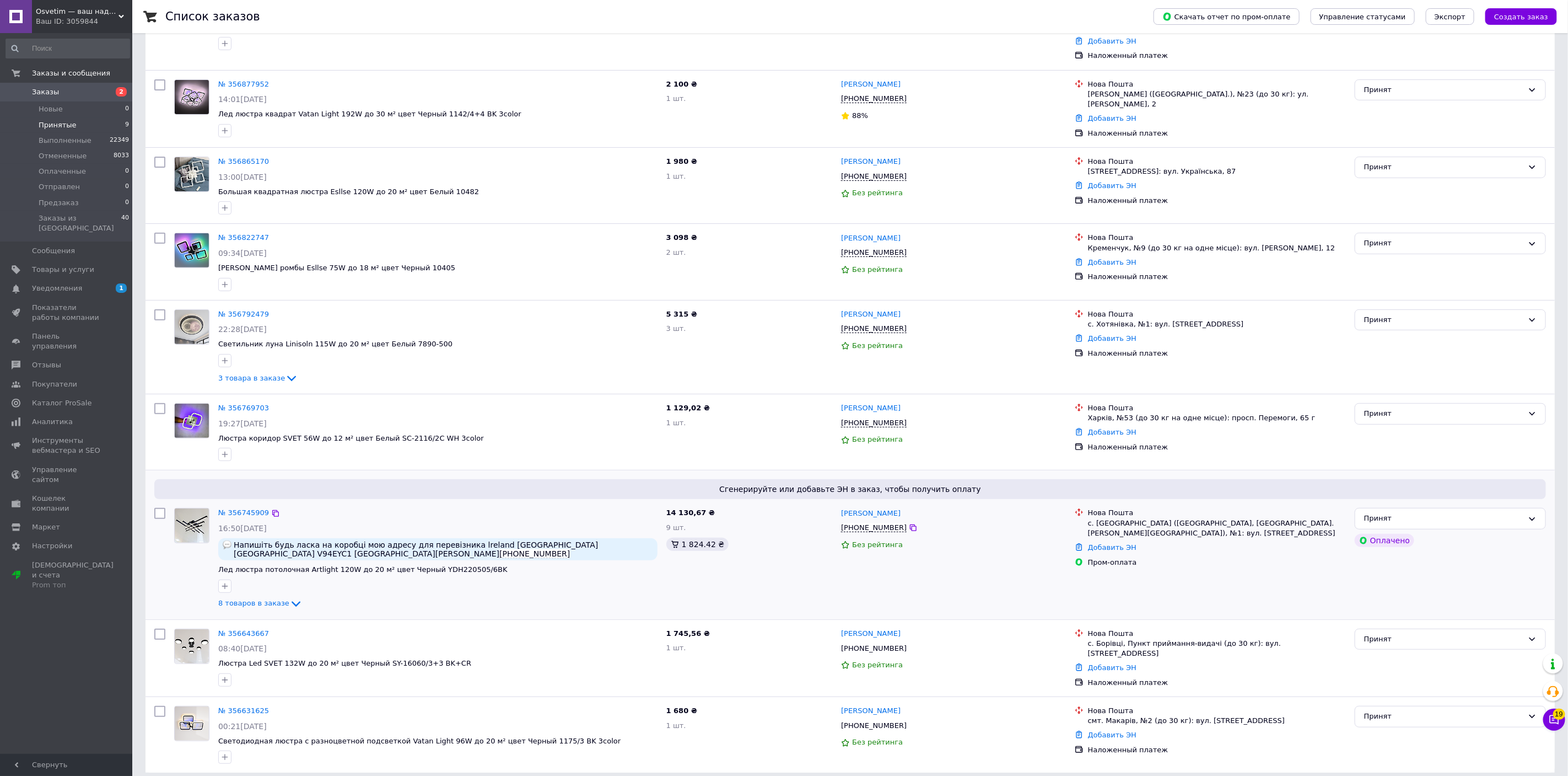
scroll to position [176, 0]
click at [271, 706] on icon at bounding box center [275, 710] width 9 height 9
